Goal: Task Accomplishment & Management: Use online tool/utility

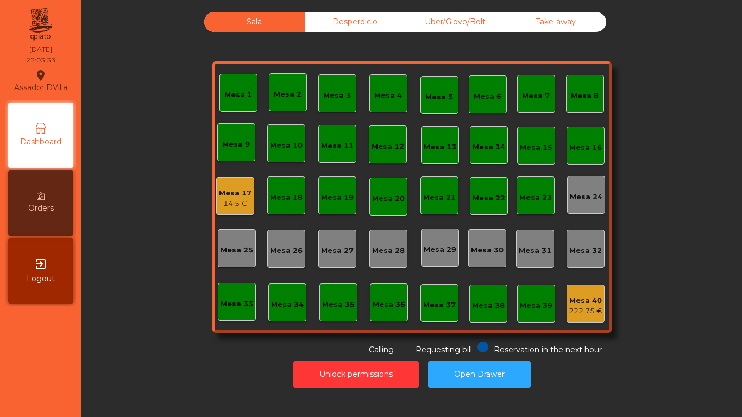
click at [581, 300] on div "Mesa 40" at bounding box center [586, 300] width 34 height 11
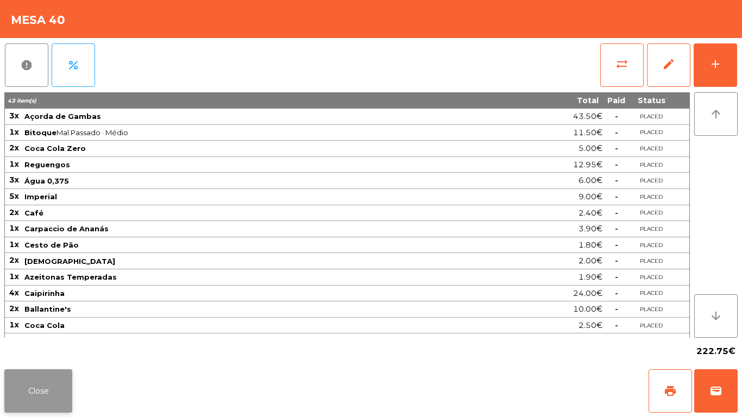
click at [29, 393] on button "Close" at bounding box center [38, 390] width 68 height 43
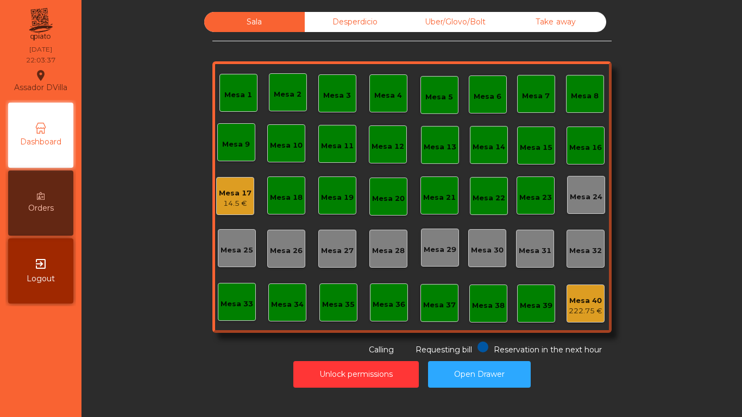
click at [527, 299] on div "Mesa 39" at bounding box center [536, 303] width 33 height 15
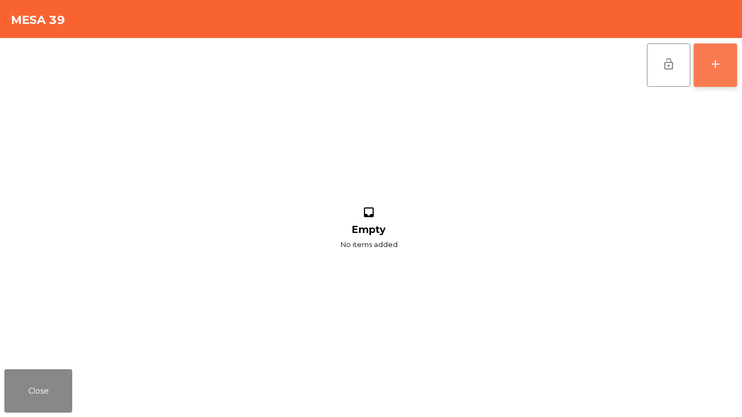
click at [710, 65] on div "add" at bounding box center [715, 64] width 13 height 13
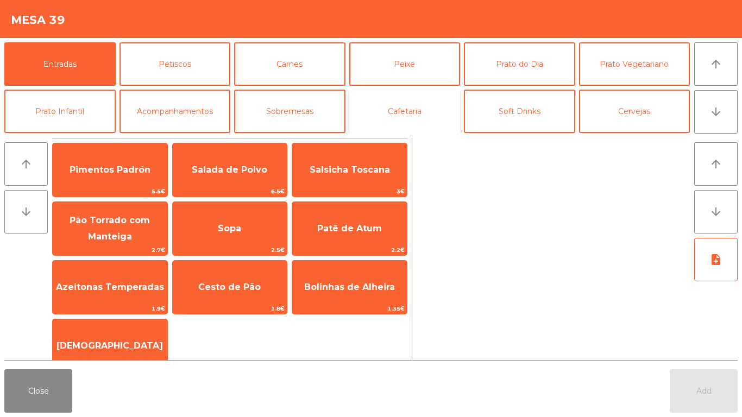
click at [407, 109] on button "Cafetaria" at bounding box center [404, 111] width 111 height 43
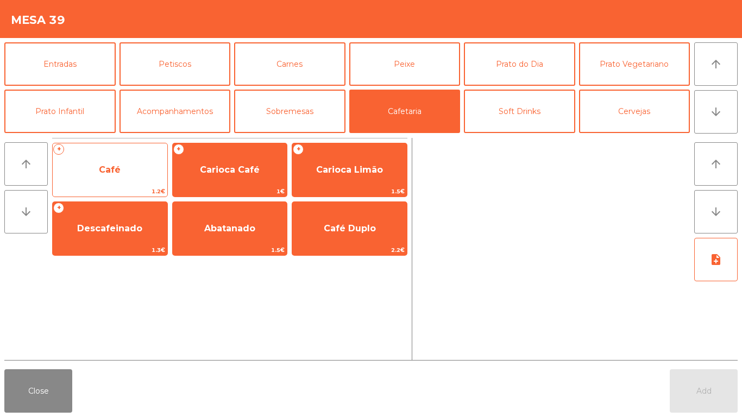
click at [100, 173] on span "Café" at bounding box center [110, 170] width 22 height 10
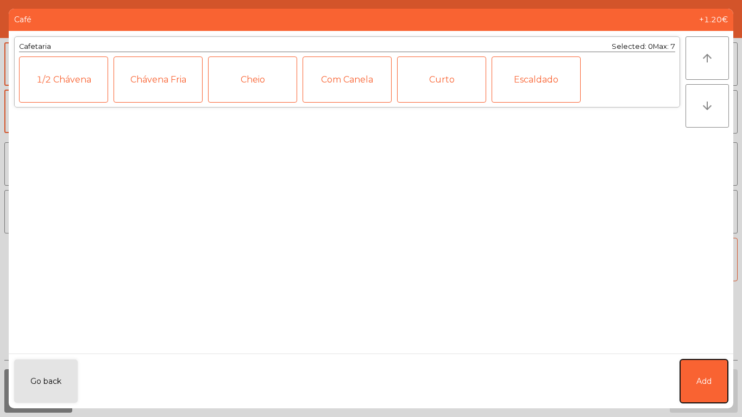
click at [716, 387] on button "Add" at bounding box center [704, 381] width 48 height 43
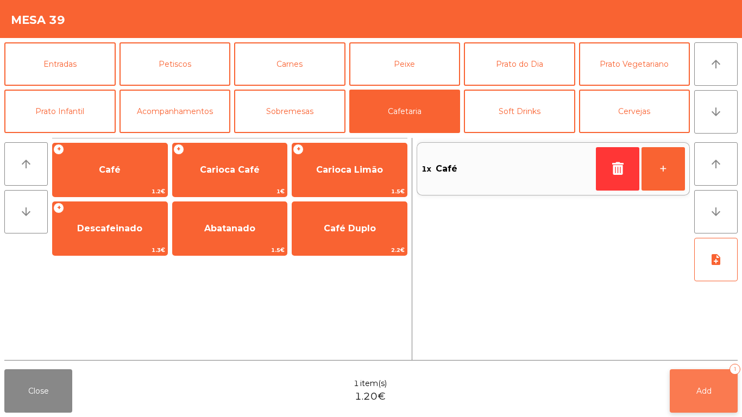
click at [695, 388] on button "Add 1" at bounding box center [704, 390] width 68 height 43
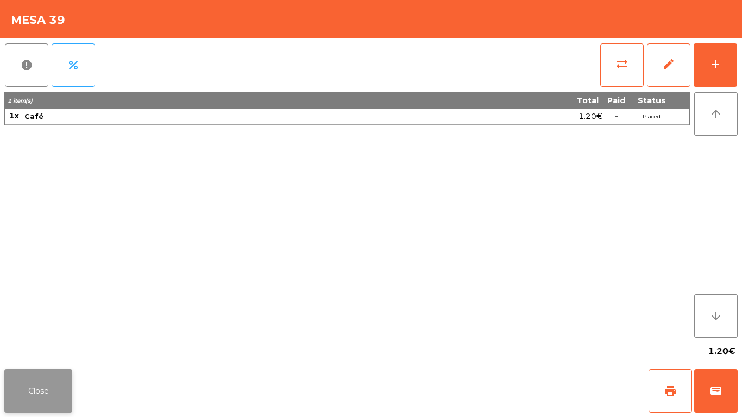
click at [23, 399] on button "Close" at bounding box center [38, 390] width 68 height 43
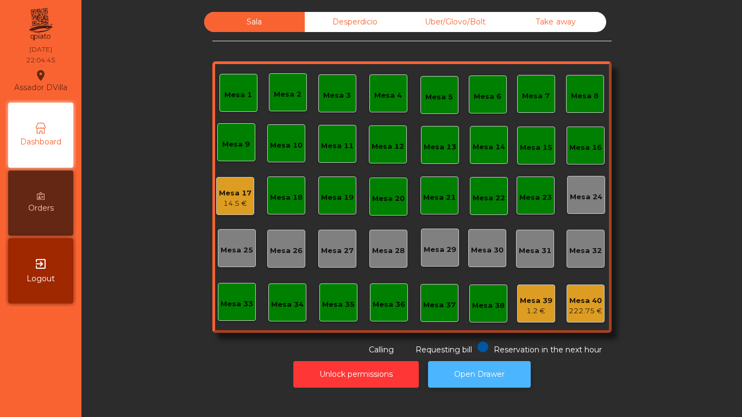
click at [478, 363] on button "Open Drawer" at bounding box center [479, 374] width 103 height 27
